Goal: Task Accomplishment & Management: Manage account settings

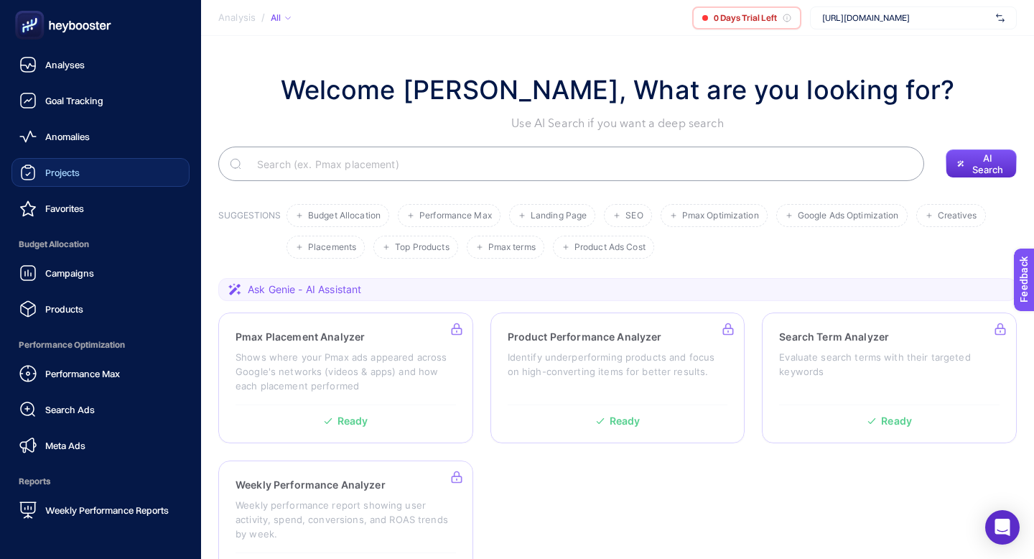
click at [83, 174] on link "Projects" at bounding box center [100, 172] width 178 height 29
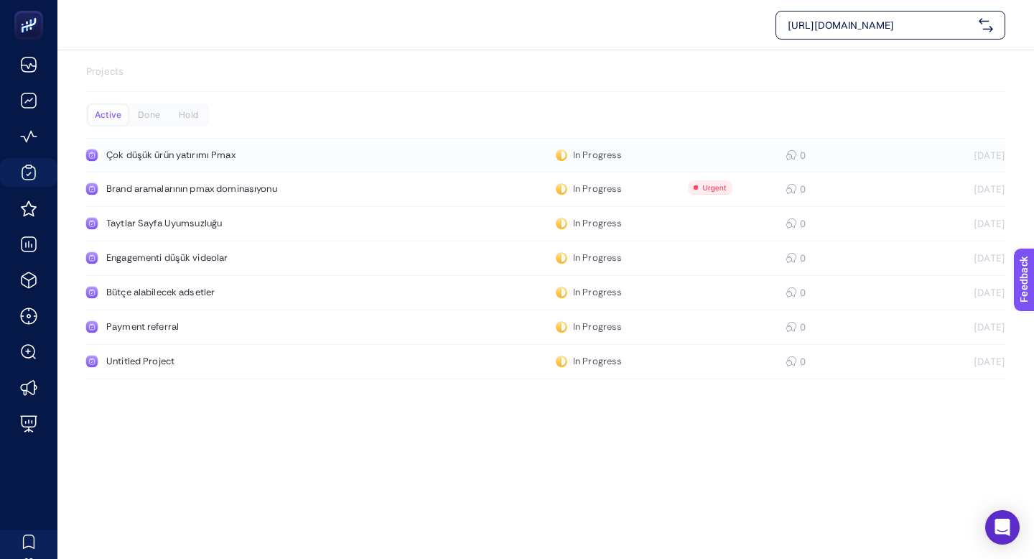
click at [204, 163] on link "Çok düşük ürün yatırımı Pmax In Progress 0 [DATE]" at bounding box center [545, 155] width 919 height 34
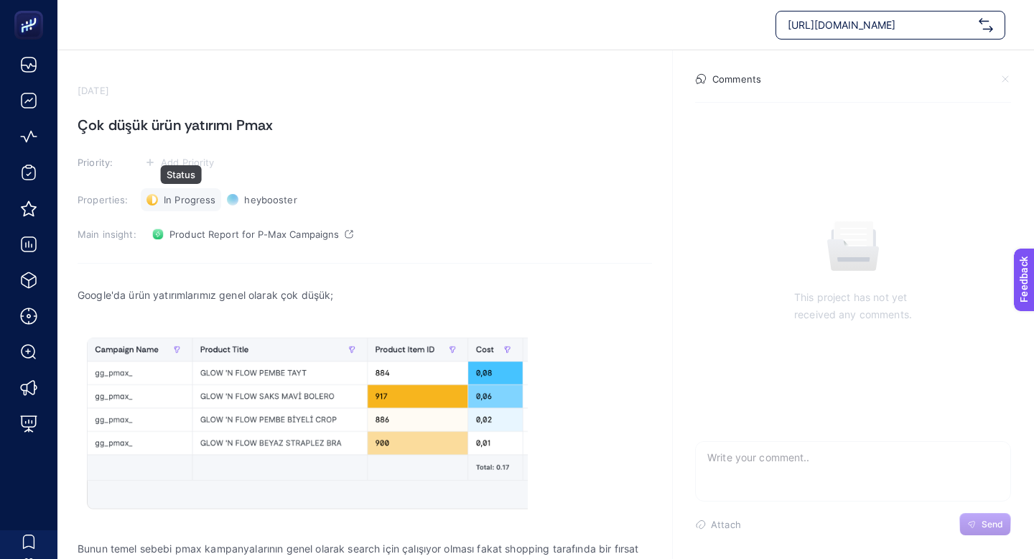
click at [192, 200] on span "In Progress" at bounding box center [190, 199] width 52 height 11
click at [197, 246] on li "Done" at bounding box center [188, 252] width 89 height 23
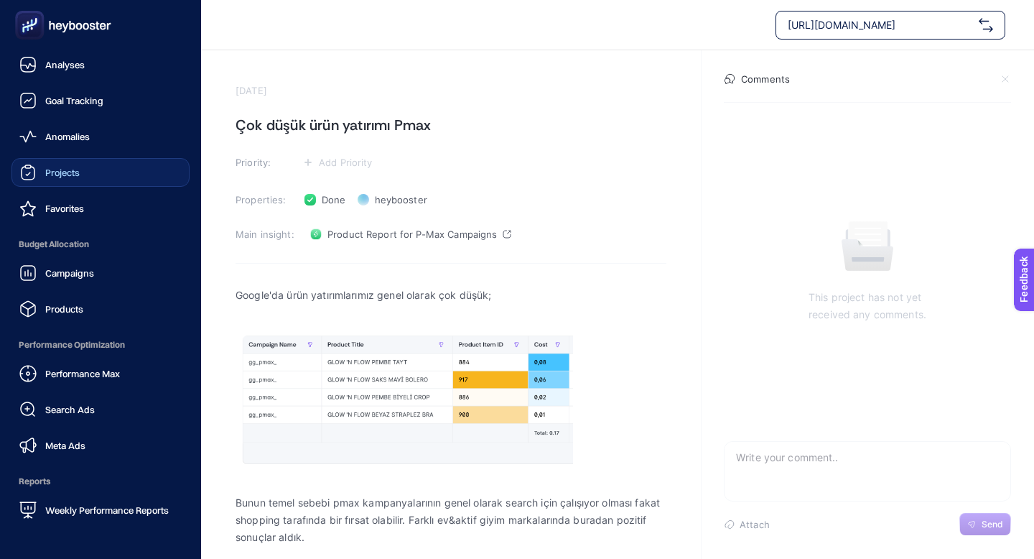
click at [64, 172] on span "Projects" at bounding box center [62, 172] width 34 height 11
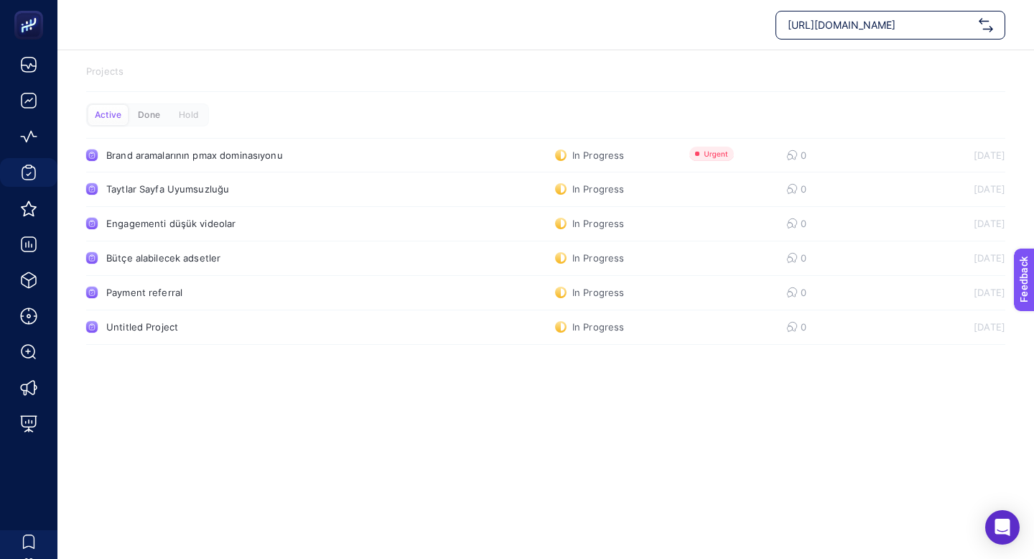
click at [152, 119] on div "Done" at bounding box center [148, 115] width 39 height 20
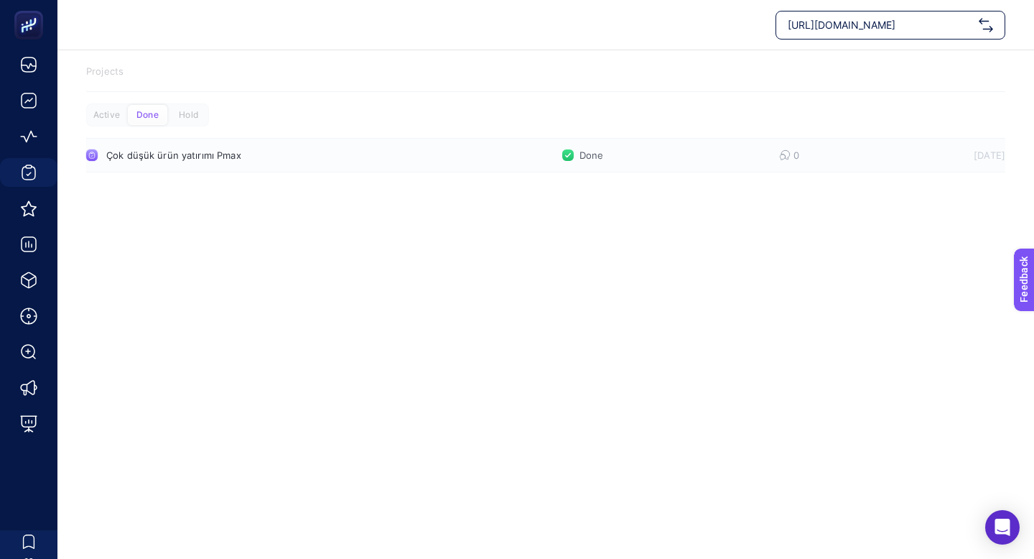
click at [149, 152] on div "Çok düşük ürün yatırımı Pmax" at bounding box center [272, 154] width 332 height 11
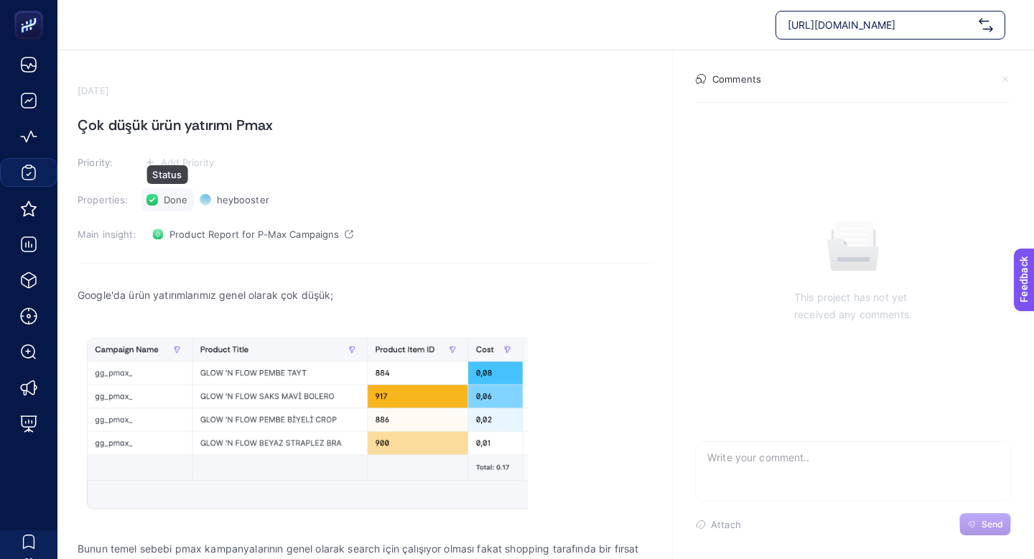
click at [177, 199] on span "Done" at bounding box center [176, 199] width 24 height 11
click at [192, 229] on span "In Progress" at bounding box center [197, 228] width 55 height 11
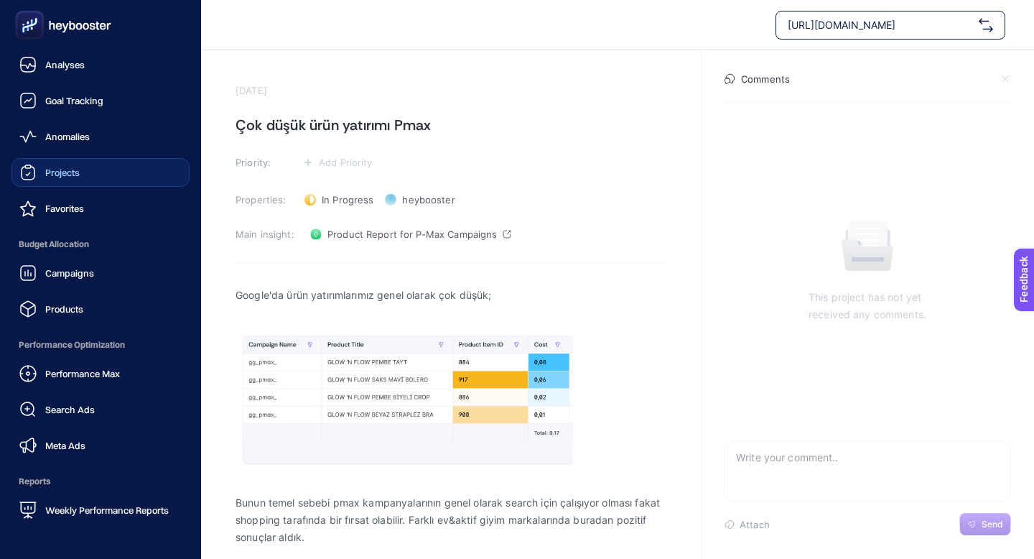
click at [61, 170] on span "Projects" at bounding box center [62, 172] width 34 height 11
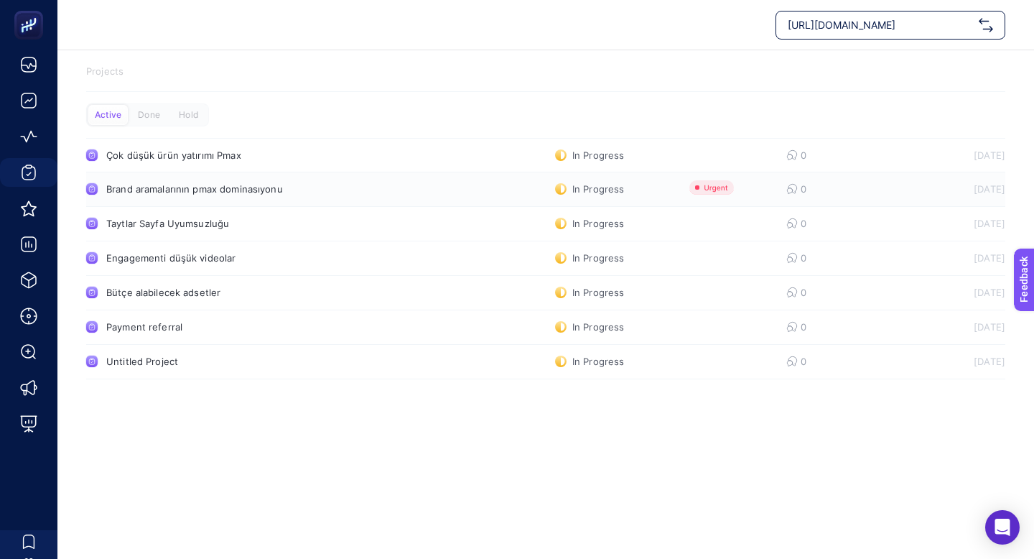
click at [161, 192] on div "Brand aramalarının pmax dominasıyonu" at bounding box center [272, 188] width 332 height 11
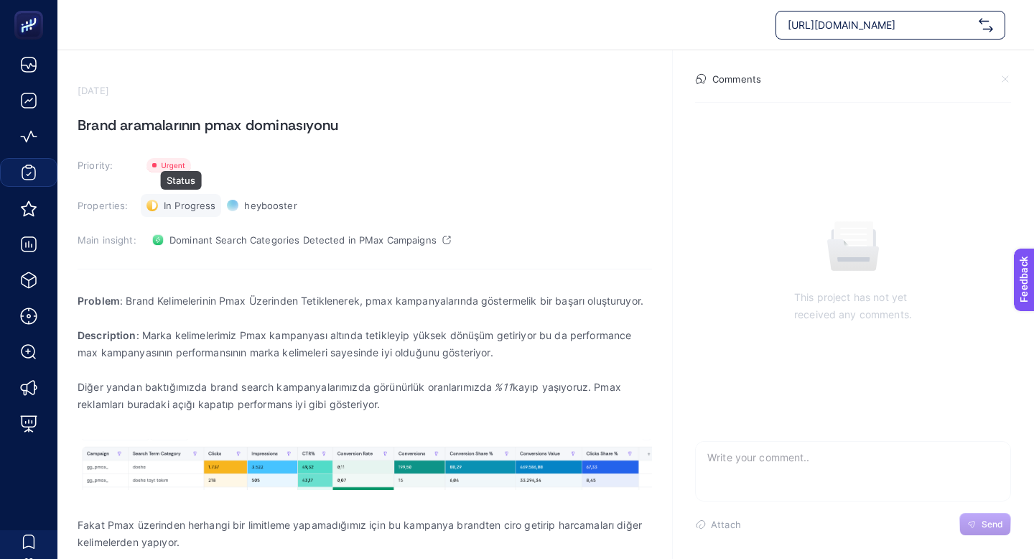
click at [178, 202] on span "In Progress" at bounding box center [190, 205] width 52 height 11
click at [186, 250] on li "Done" at bounding box center [188, 257] width 89 height 23
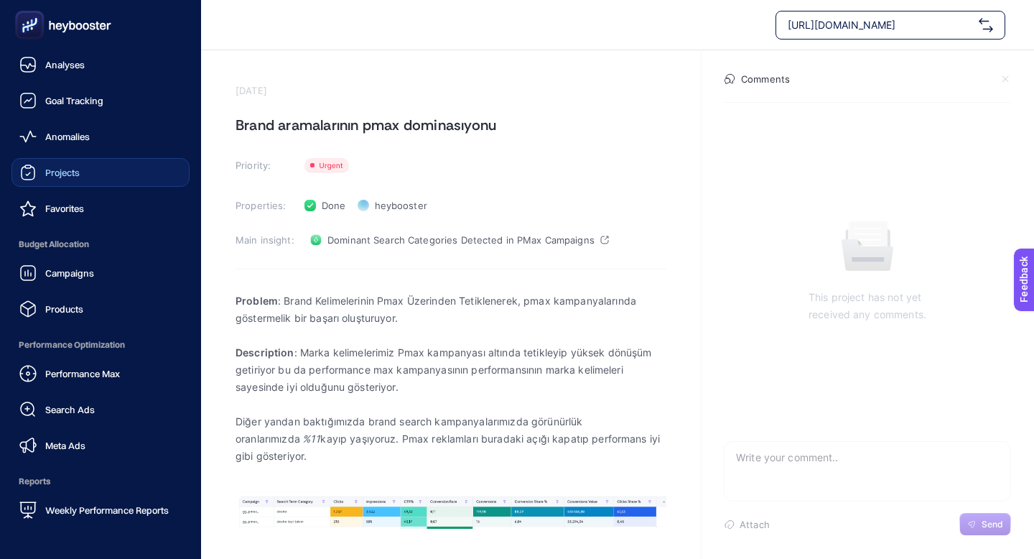
click at [52, 171] on span "Projects" at bounding box center [62, 172] width 34 height 11
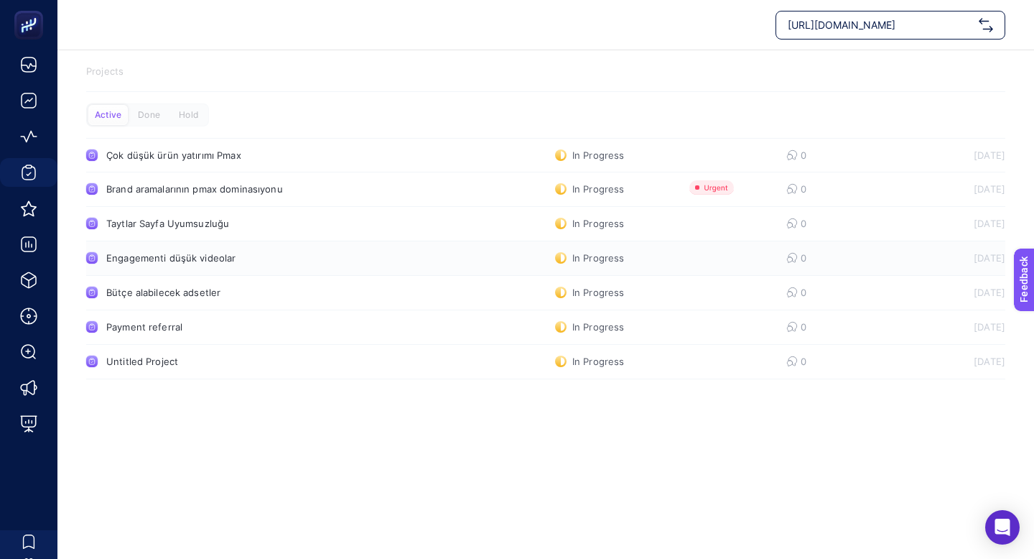
click at [182, 252] on div "Engagementi düşük videolar" at bounding box center [272, 257] width 332 height 11
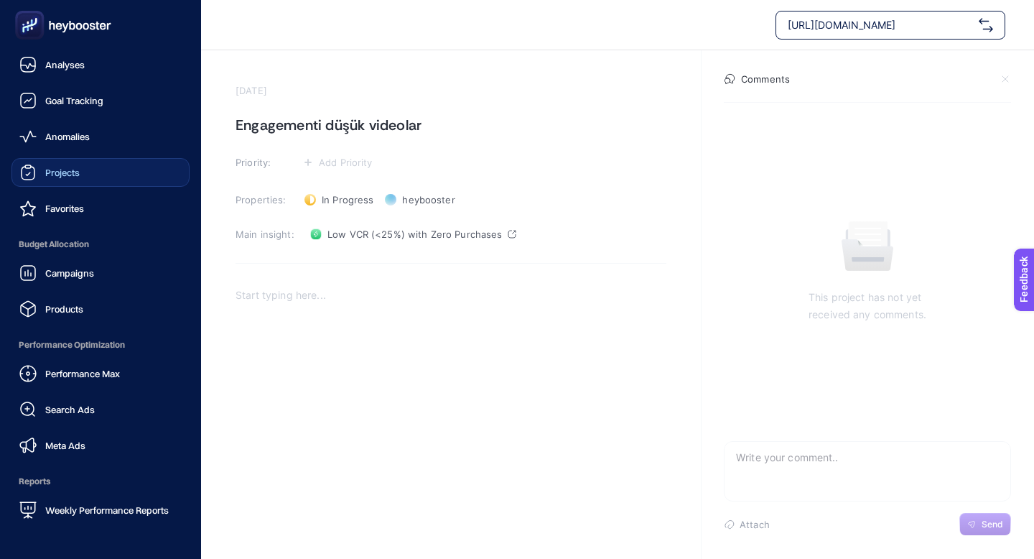
click at [29, 176] on icon at bounding box center [27, 172] width 17 height 17
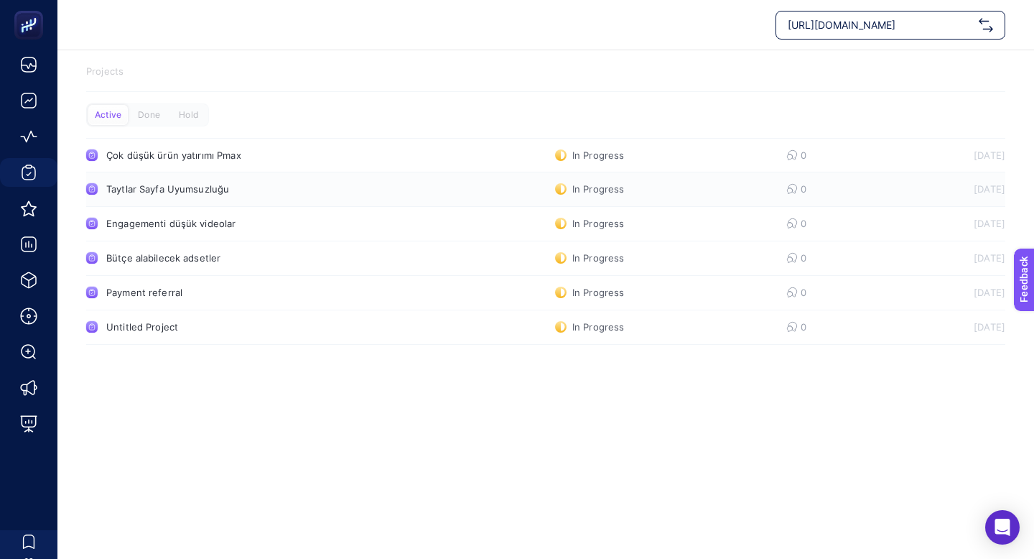
click at [167, 189] on div "Taytlar Sayfa Uyumsuzluğu" at bounding box center [272, 188] width 332 height 11
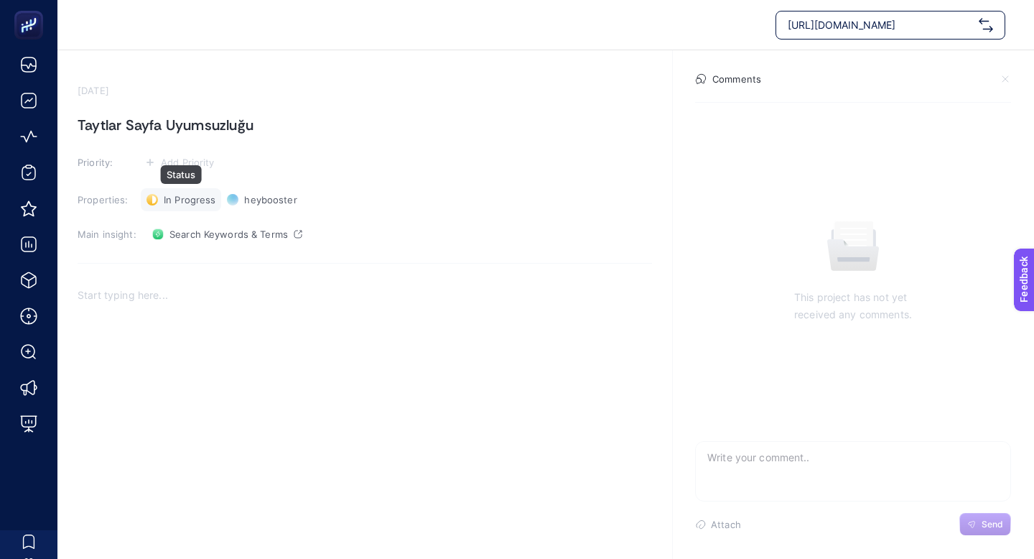
click at [180, 197] on span "In Progress" at bounding box center [190, 199] width 52 height 11
click at [188, 244] on li "Done" at bounding box center [188, 252] width 89 height 23
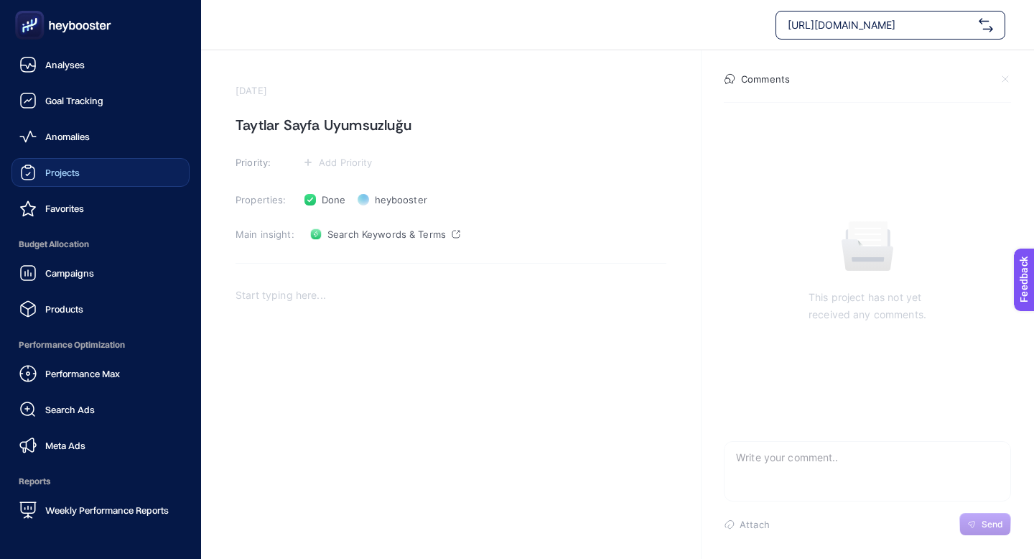
click at [26, 180] on icon at bounding box center [28, 173] width 13 height 13
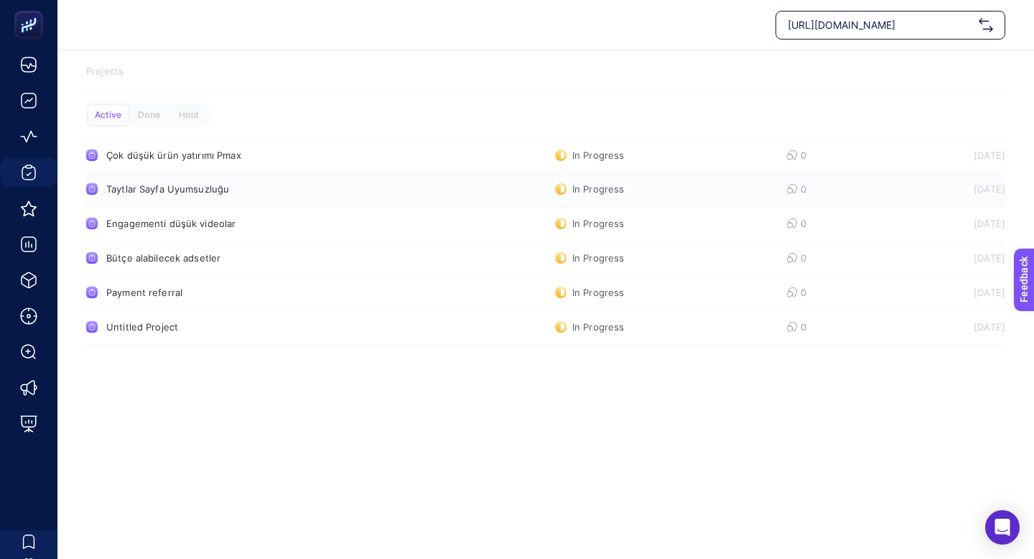
click at [174, 181] on link "Taytlar Sayfa Uyumsuzluğu In Progress 0 [DATE]" at bounding box center [545, 189] width 919 height 34
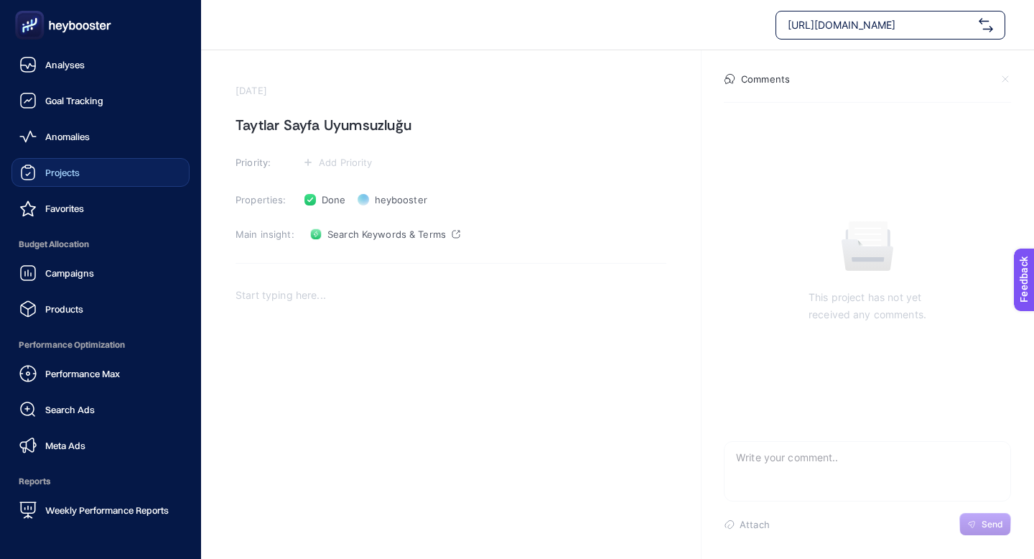
click at [38, 179] on div "Projects" at bounding box center [49, 172] width 60 height 17
